Goal: Task Accomplishment & Management: Use online tool/utility

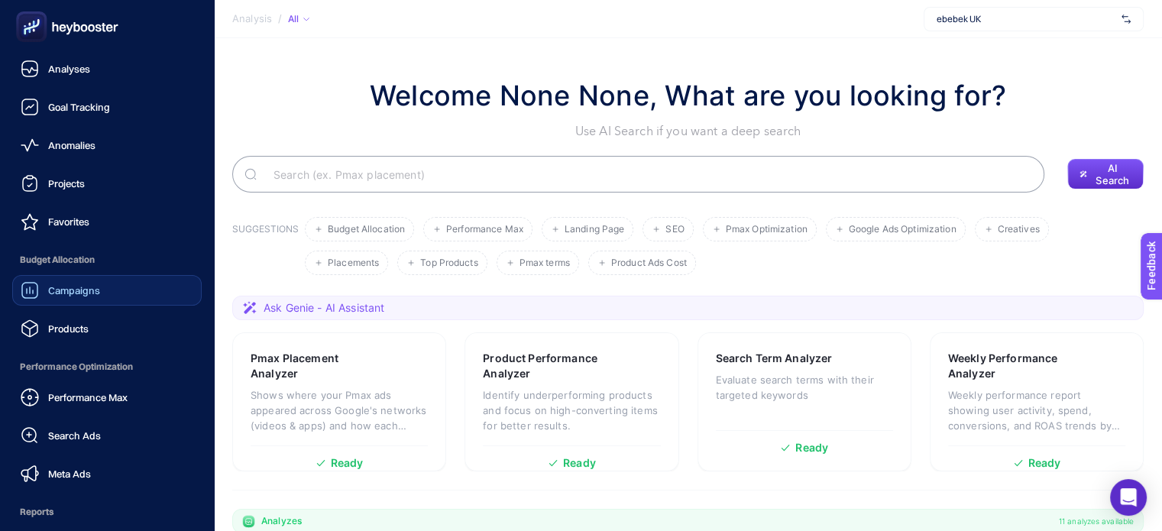
click at [67, 287] on span "Campaigns" at bounding box center [74, 290] width 52 height 12
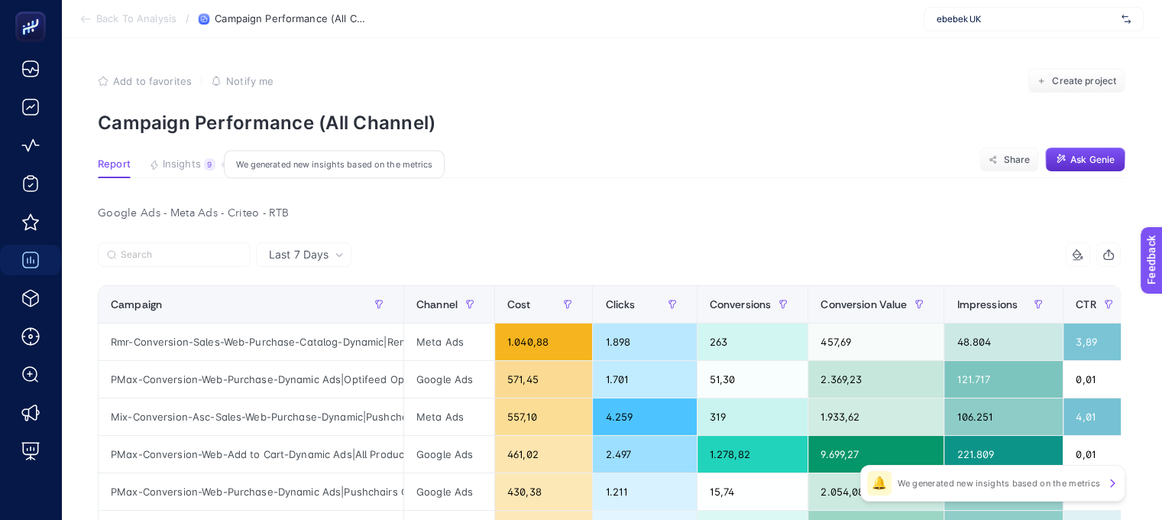
drag, startPoint x: 170, startPoint y: 173, endPoint x: 197, endPoint y: 176, distance: 26.8
click at [170, 173] on button "Insights 9 We generated new insights based on the metrics" at bounding box center [182, 168] width 66 height 20
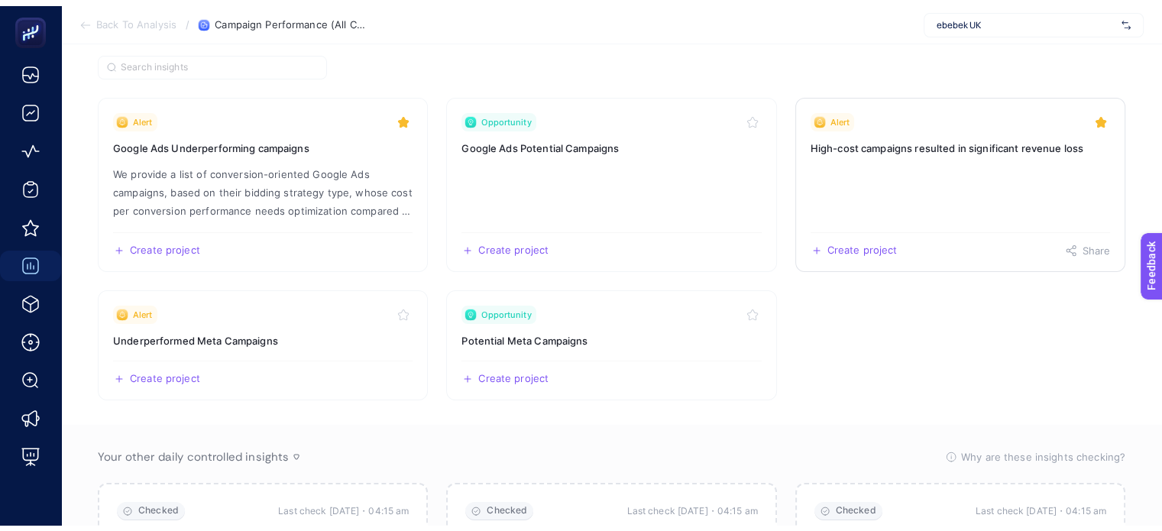
scroll to position [76, 0]
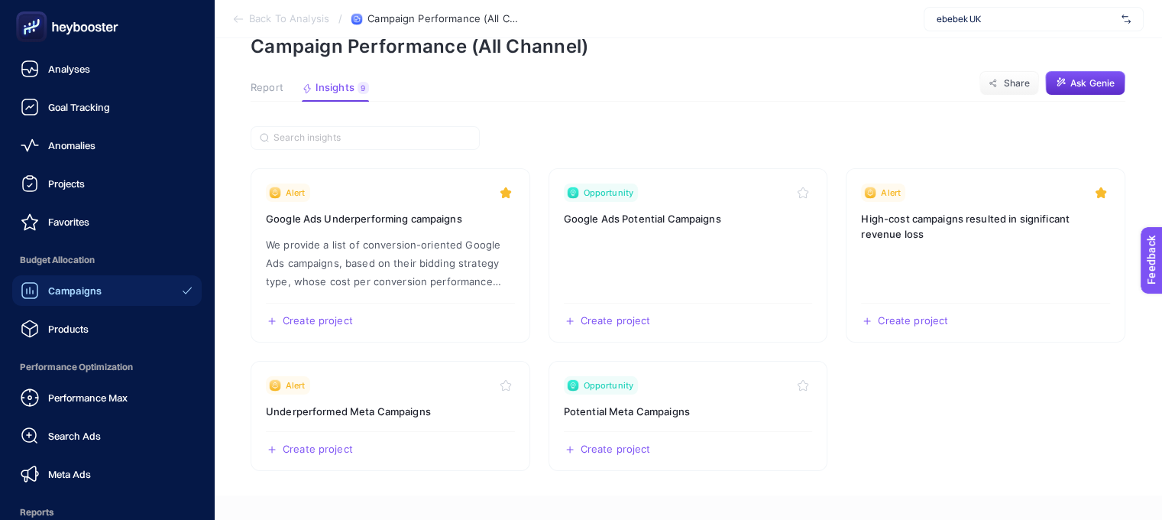
click at [36, 16] on rect at bounding box center [31, 27] width 25 height 25
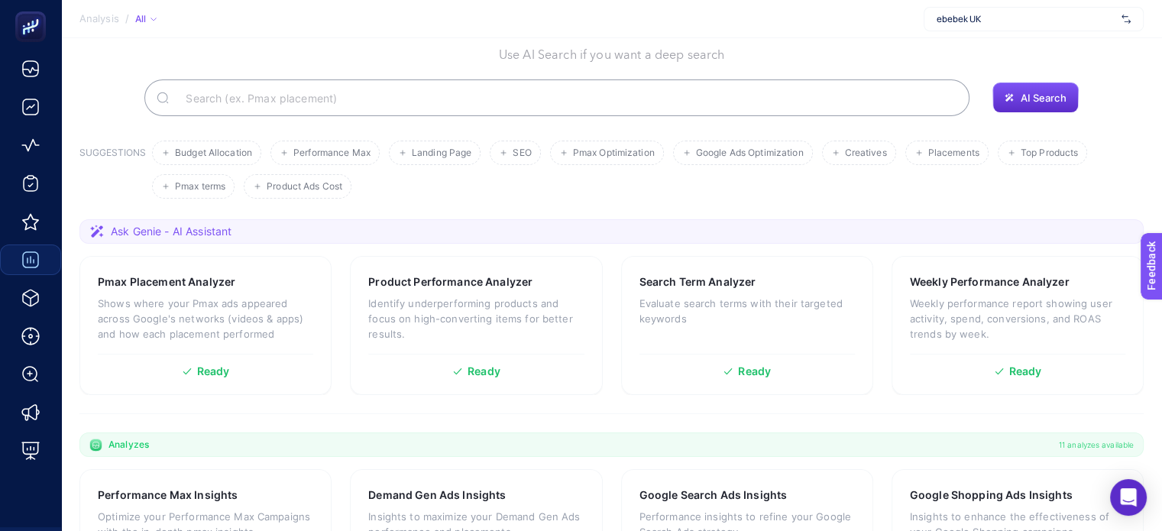
click at [418, 91] on input "Search" at bounding box center [565, 97] width 784 height 43
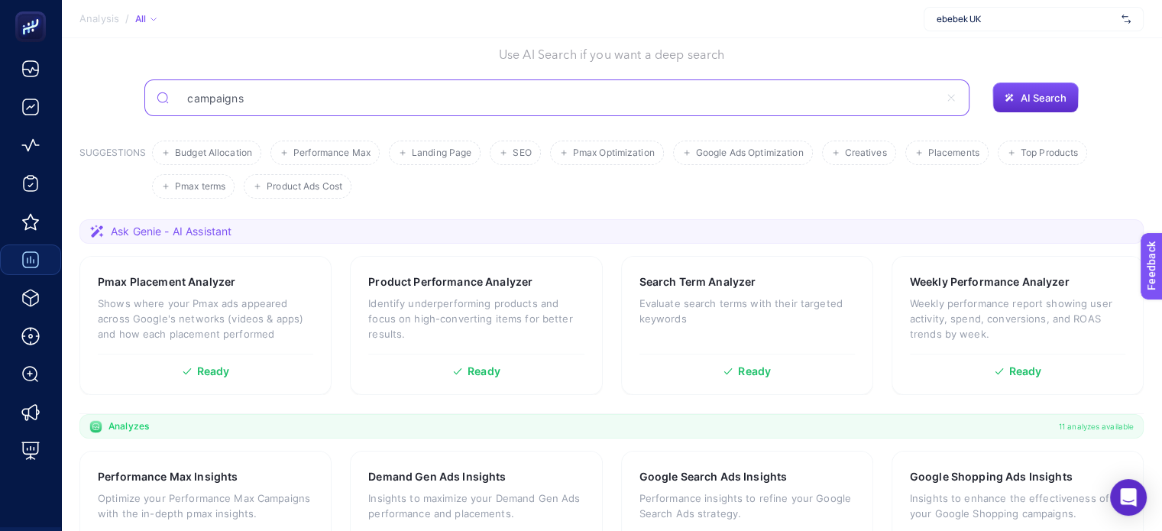
type input "campaigns"
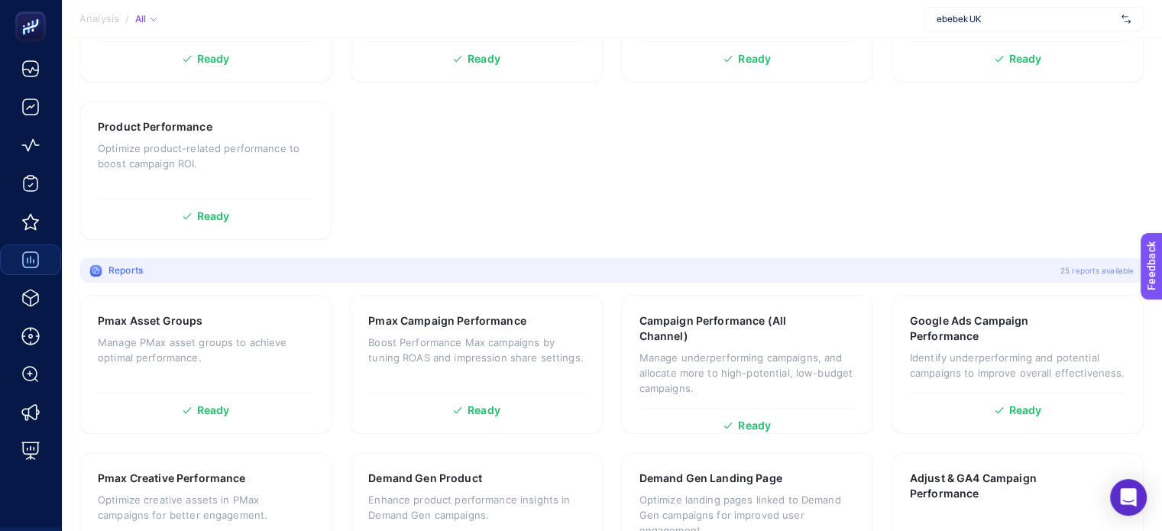
scroll to position [382, 0]
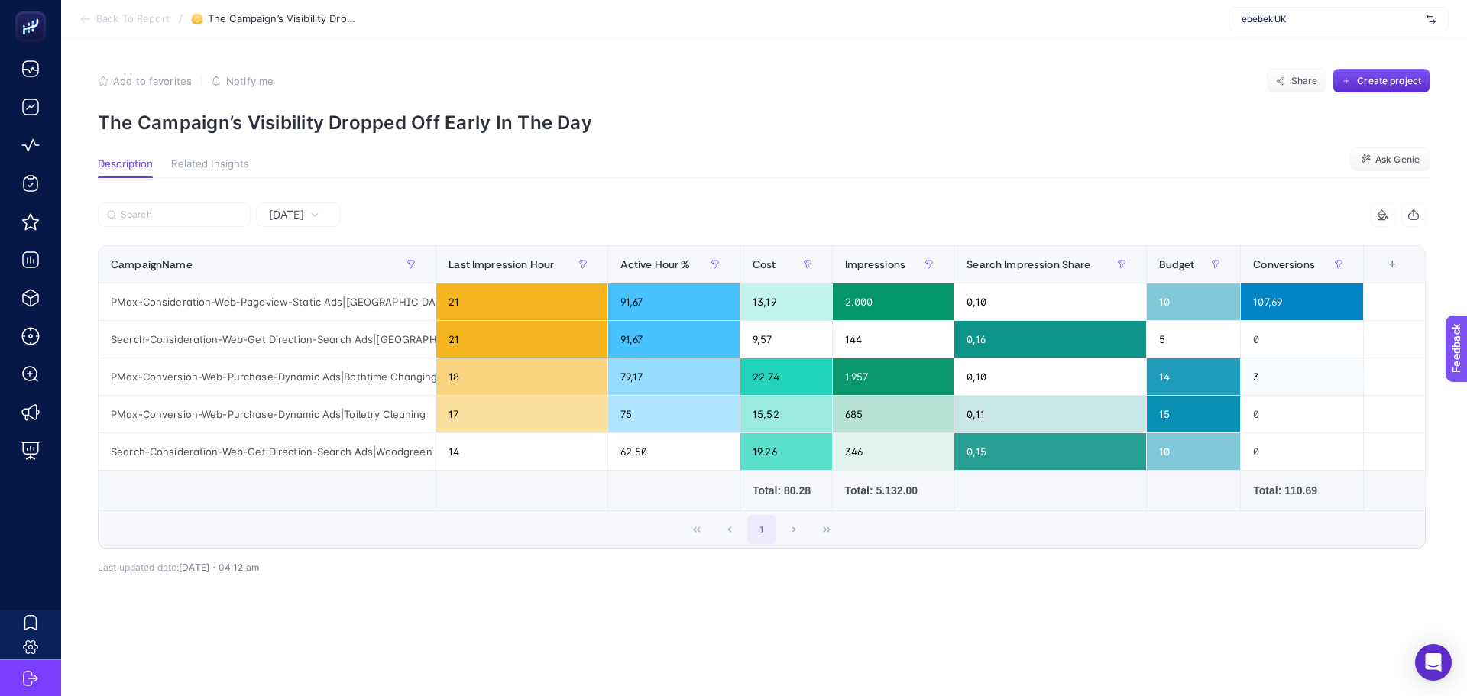
click at [125, 79] on span "Add to favorites" at bounding box center [152, 81] width 79 height 12
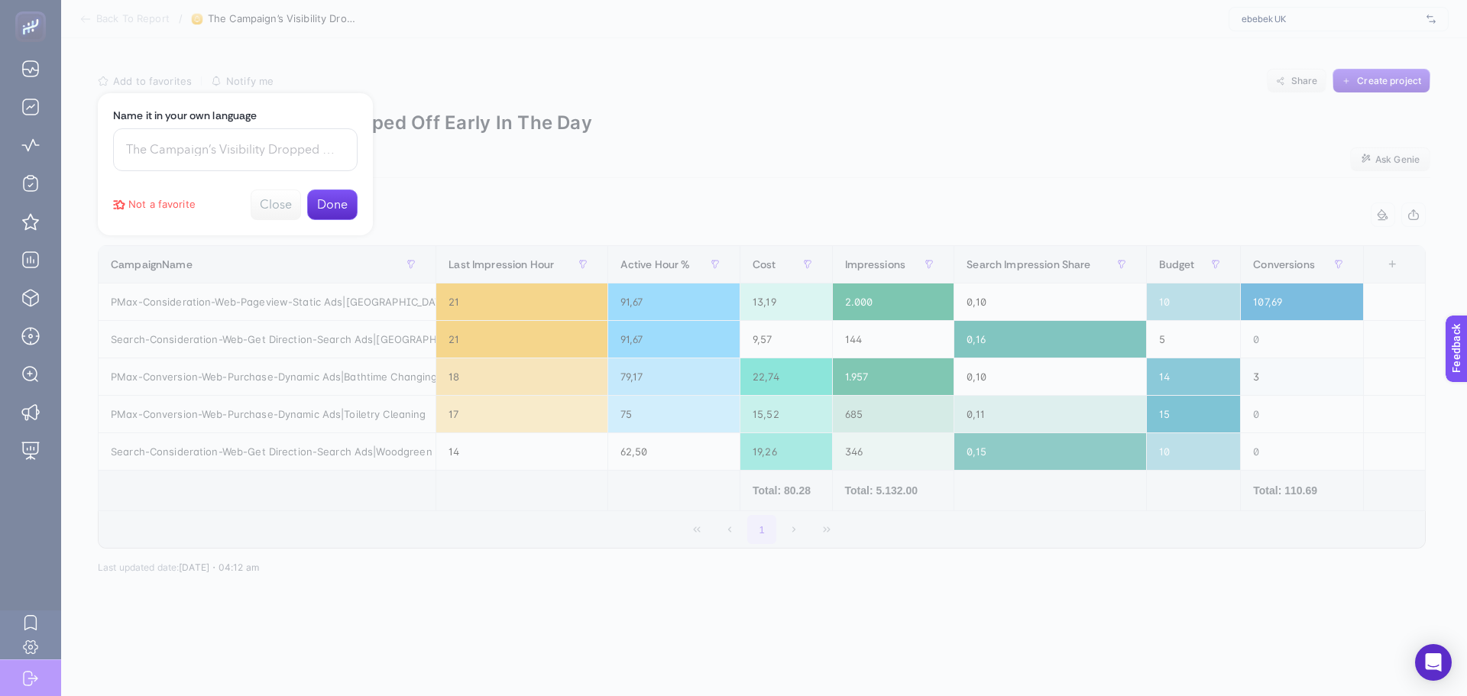
click at [336, 214] on button "Done" at bounding box center [332, 205] width 50 height 31
click at [1014, 184] on div at bounding box center [733, 348] width 1467 height 696
